Goal: Entertainment & Leisure: Consume media (video, audio)

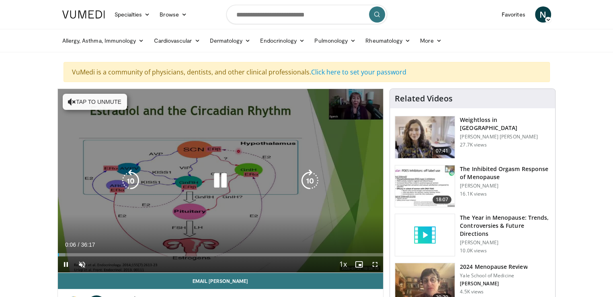
click at [217, 178] on icon "Video Player" at bounding box center [220, 180] width 23 height 23
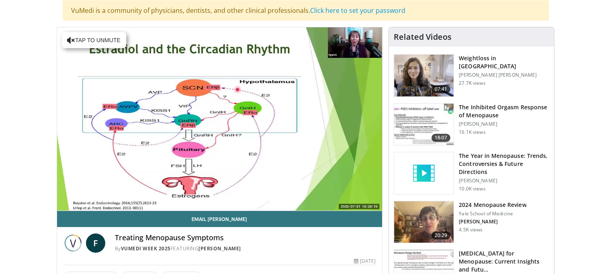
scroll to position [43, 0]
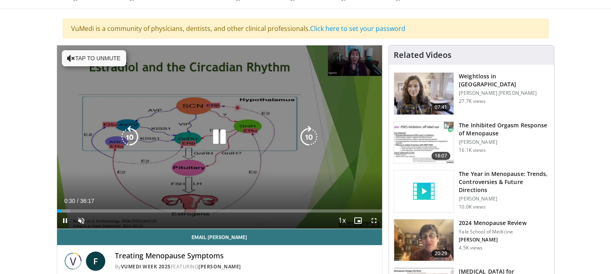
click at [341, 71] on div "10 seconds Tap to unmute" at bounding box center [220, 136] width 326 height 183
click at [218, 135] on icon "Video Player" at bounding box center [219, 137] width 23 height 23
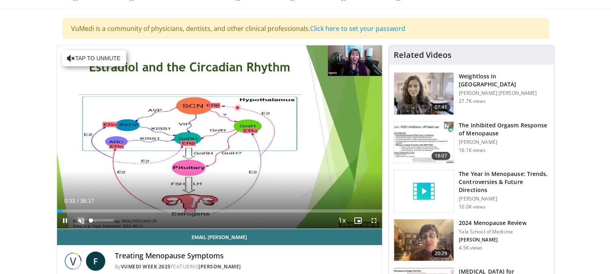
click at [80, 217] on span "Video Player" at bounding box center [81, 221] width 16 height 16
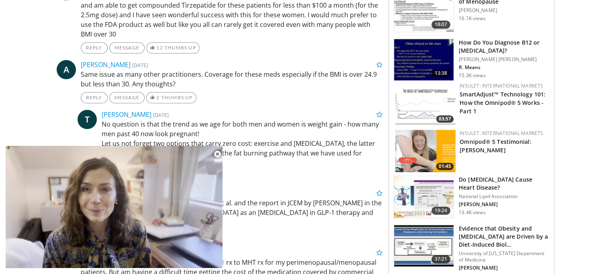
scroll to position [1037, 0]
